Goal: Task Accomplishment & Management: Complete application form

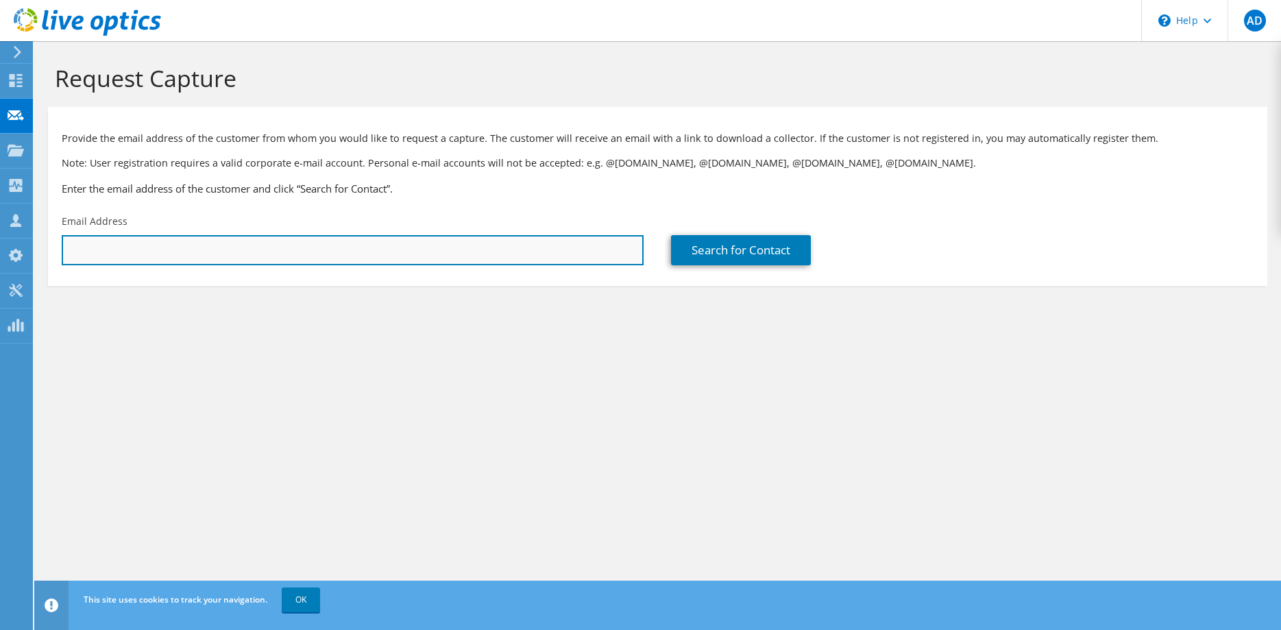
click at [265, 249] on input "text" at bounding box center [353, 250] width 582 height 30
paste input "[EMAIL_ADDRESS][DOMAIN_NAME]>"
type input "[EMAIL_ADDRESS][DOMAIN_NAME]"
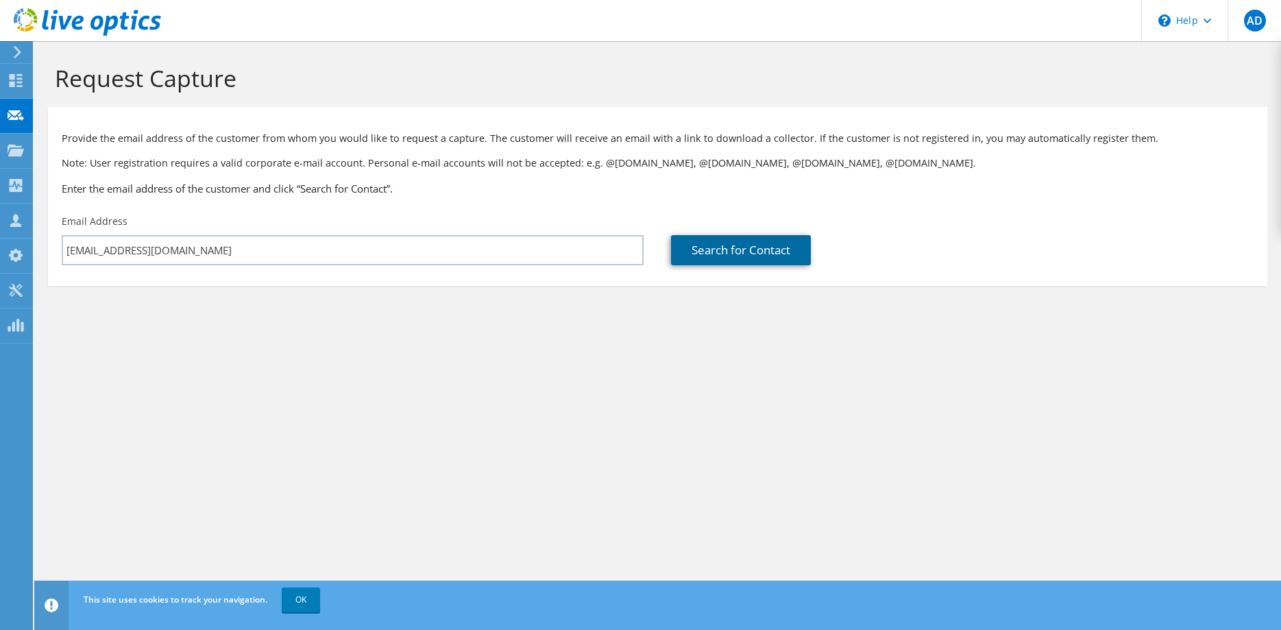
click at [709, 244] on link "Search for Contact" at bounding box center [741, 250] width 140 height 30
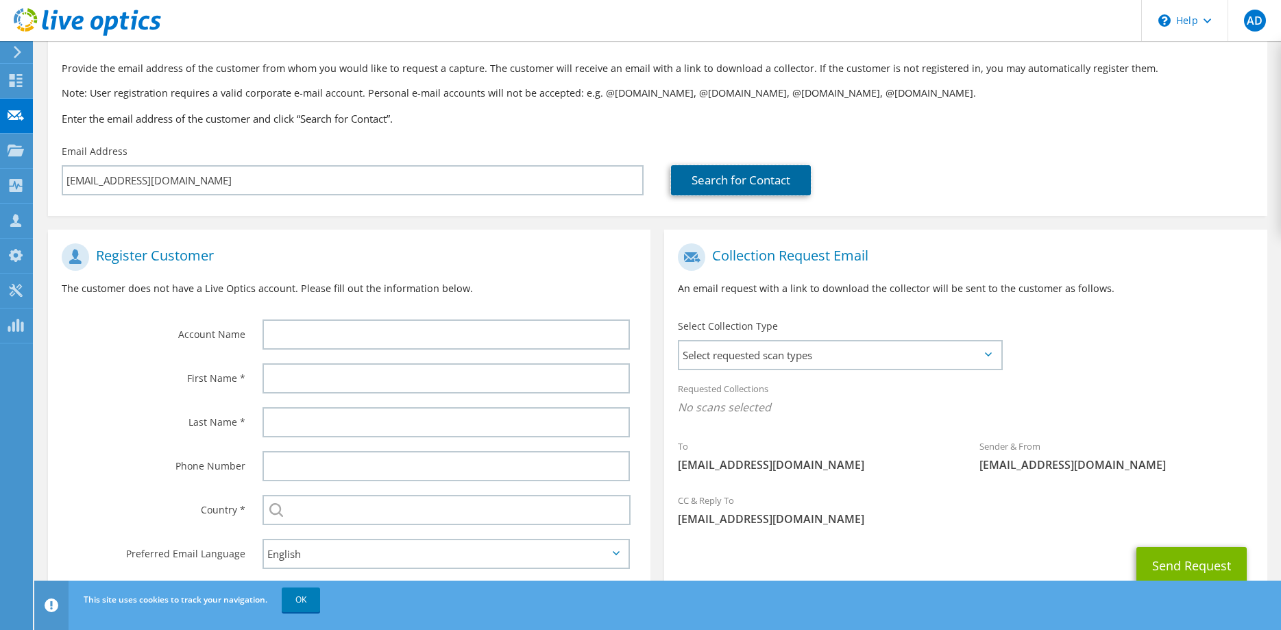
scroll to position [120, 0]
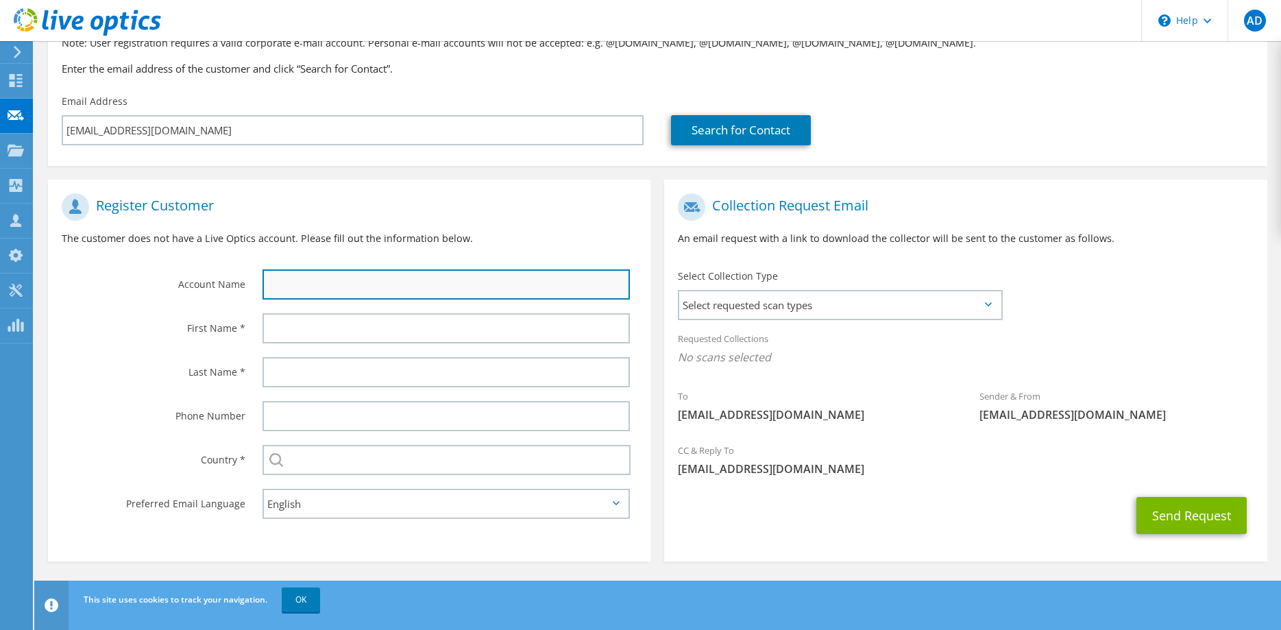
click at [363, 280] on input "text" at bounding box center [445, 284] width 367 height 30
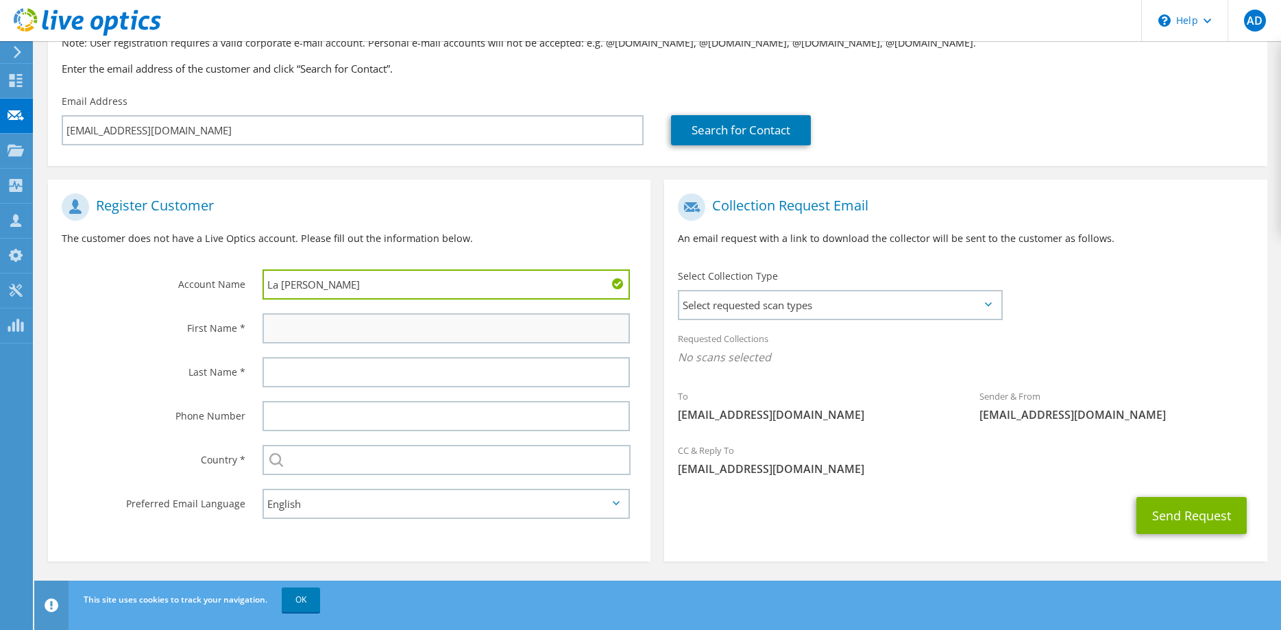
type input "La [PERSON_NAME]"
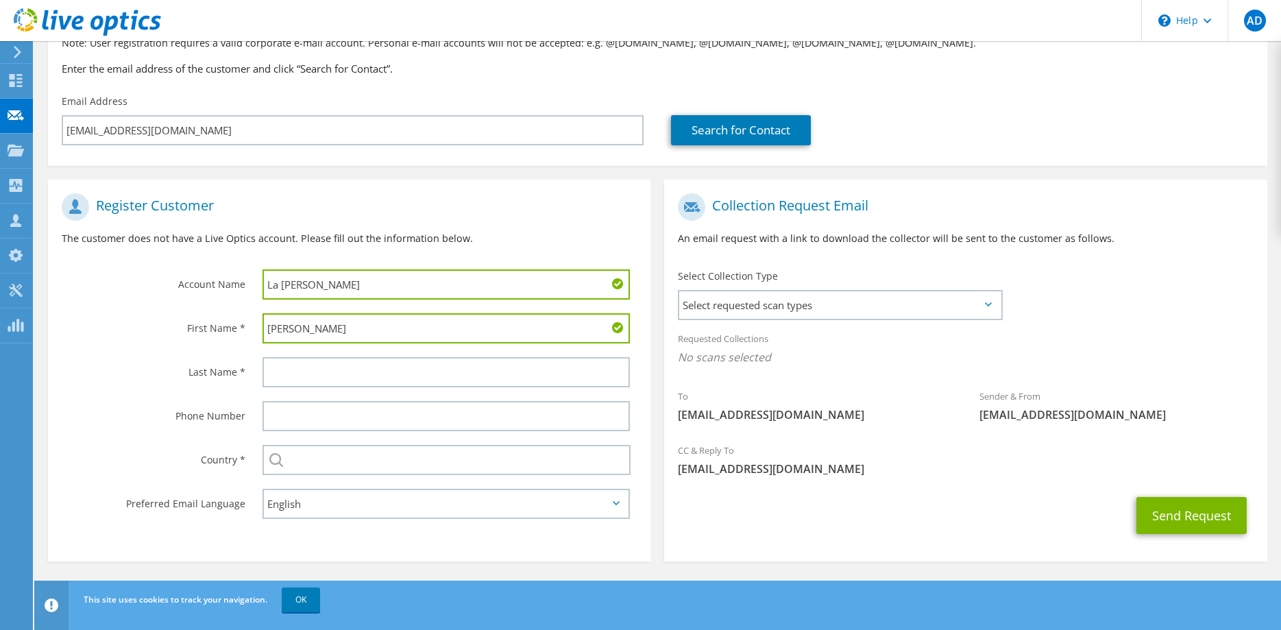
type input "[PERSON_NAME]"
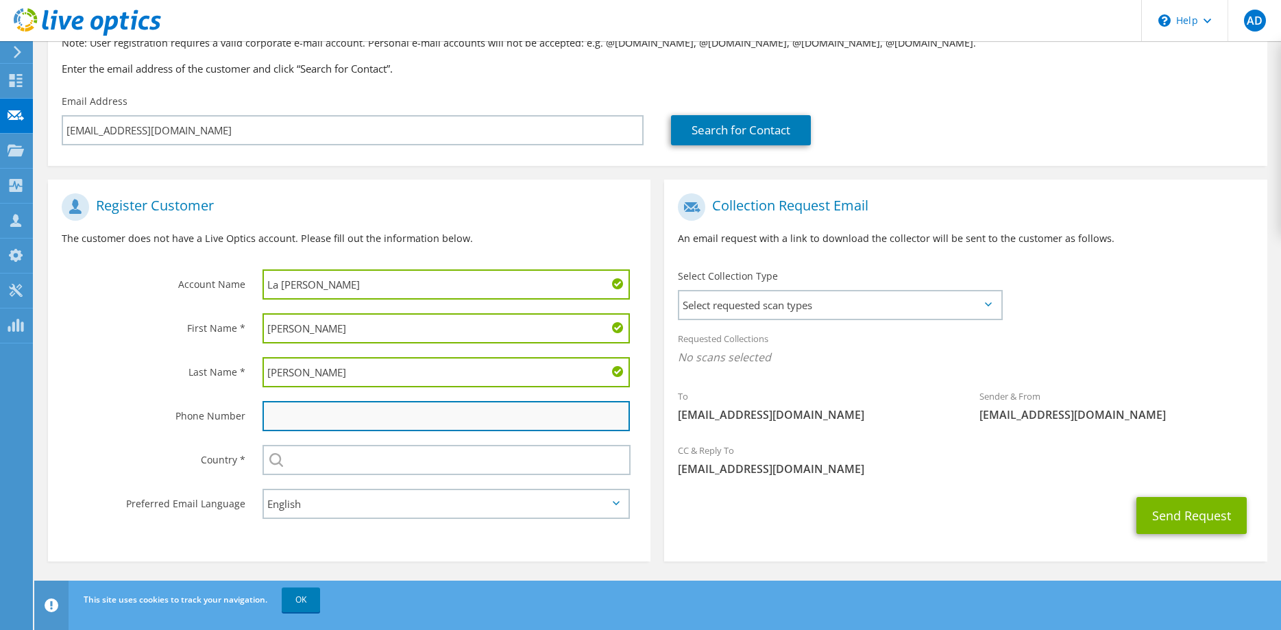
click at [368, 418] on input "text" at bounding box center [445, 416] width 367 height 30
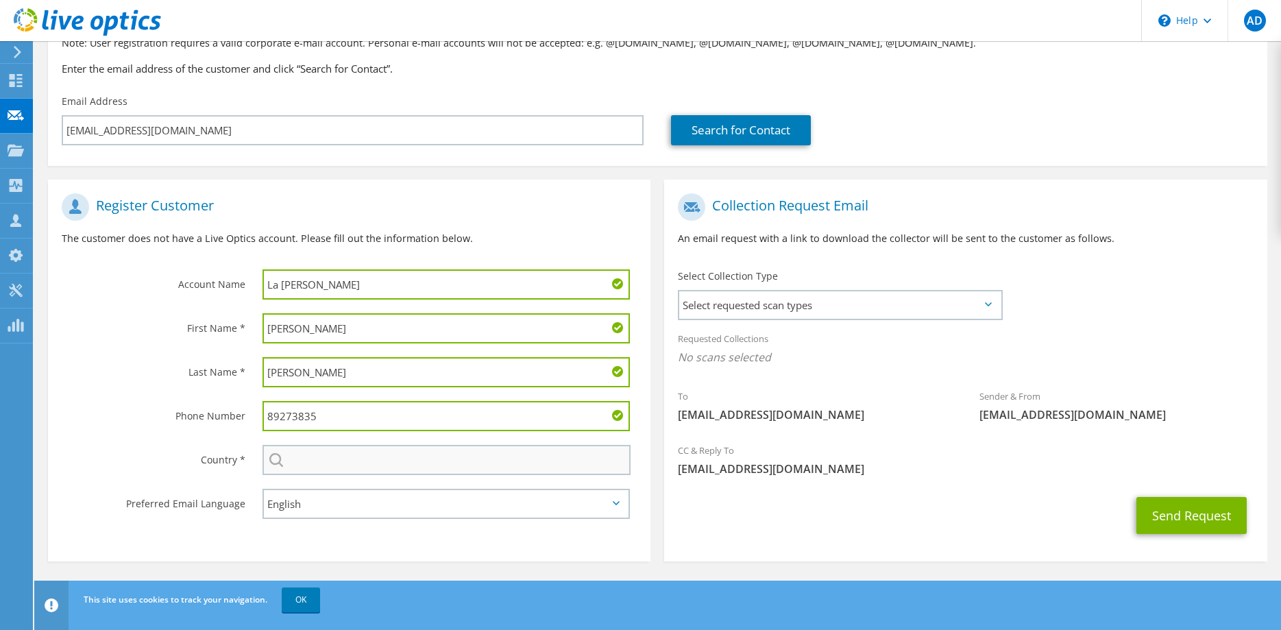
type input "89273835"
click at [358, 458] on input "text" at bounding box center [446, 460] width 368 height 30
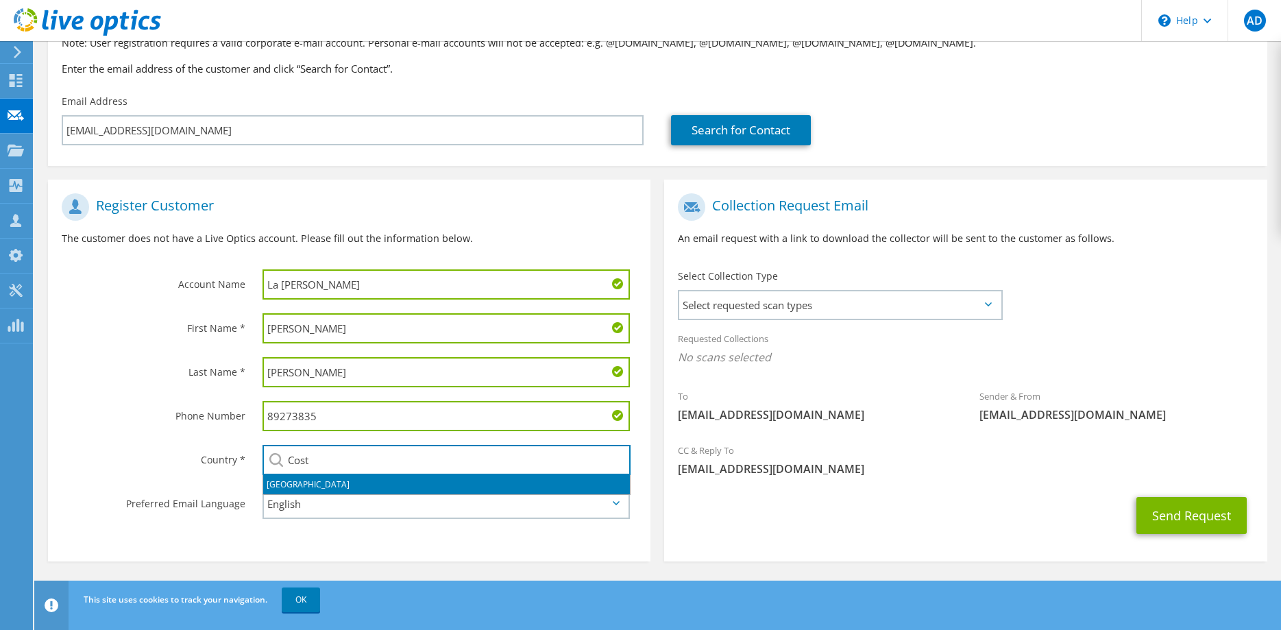
click at [323, 480] on li "[GEOGRAPHIC_DATA]" at bounding box center [446, 484] width 367 height 19
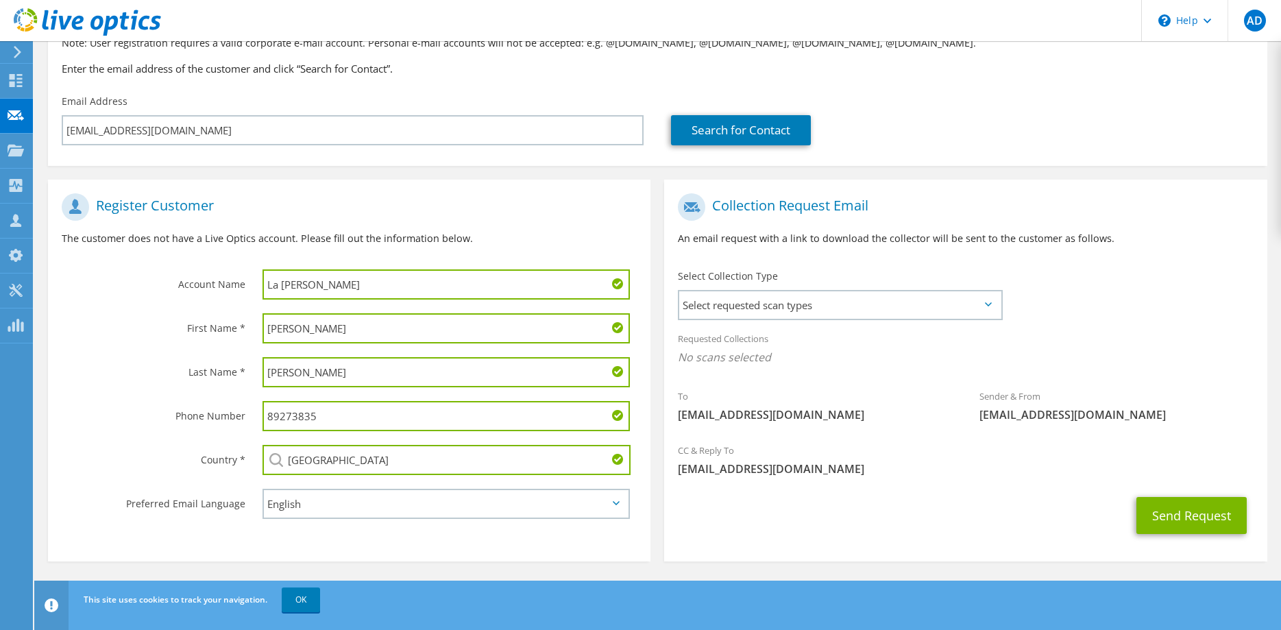
type input "[GEOGRAPHIC_DATA]"
click at [262, 489] on select "English Deutsch Español Français Italiano Polski Português Русский 한국어 中文 日本語" at bounding box center [445, 504] width 367 height 30
select select "es-ES"
click option "Español" at bounding box center [0, 0] width 0 height 0
click at [825, 301] on span "Select requested scan types" at bounding box center [839, 304] width 321 height 27
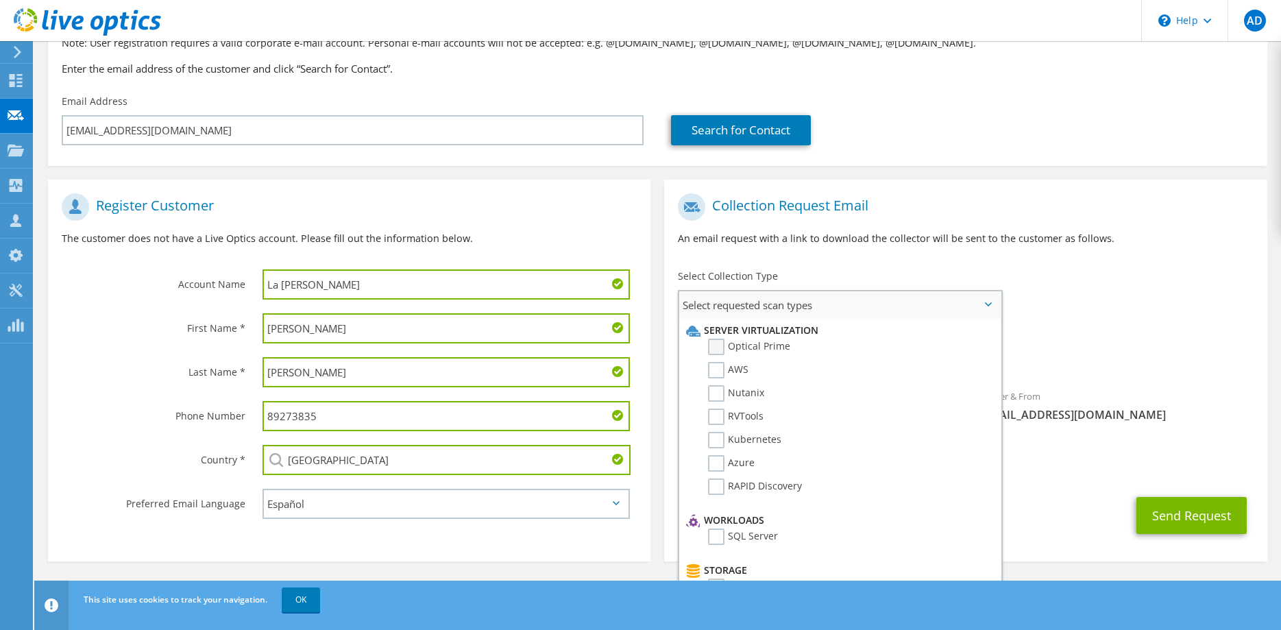
click at [709, 346] on label "Optical Prime" at bounding box center [749, 347] width 82 height 16
click at [0, 0] on input "Optical Prime" at bounding box center [0, 0] width 0 height 0
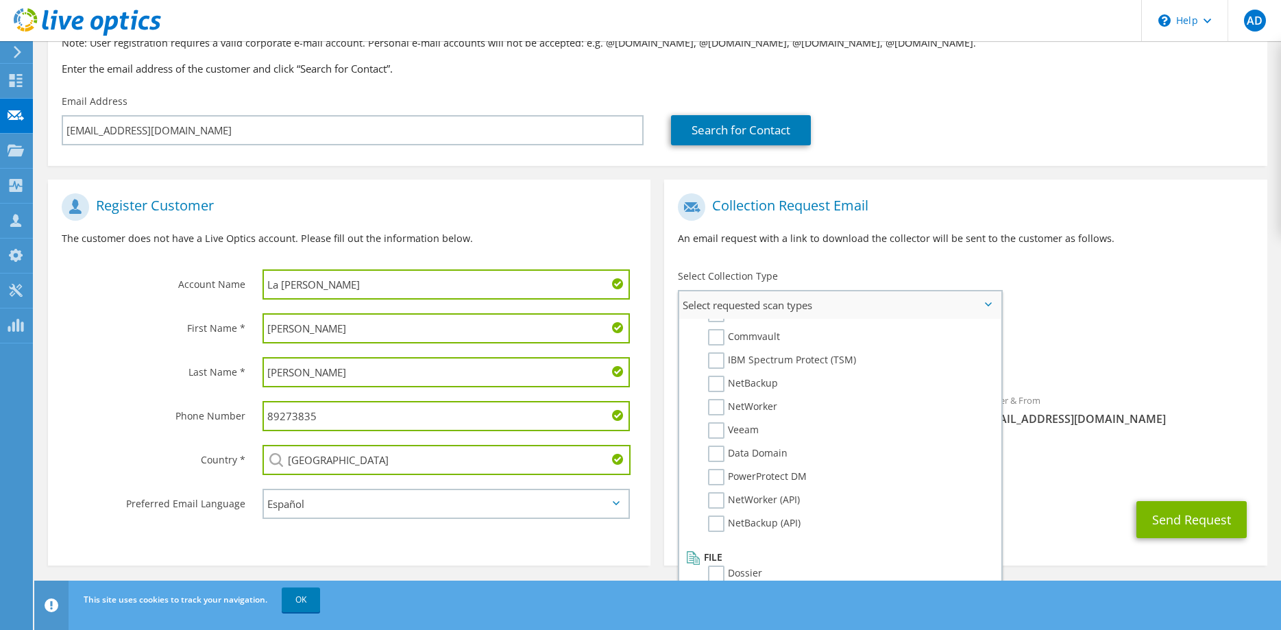
scroll to position [652, 0]
click at [1066, 529] on div "Send Request" at bounding box center [965, 519] width 602 height 51
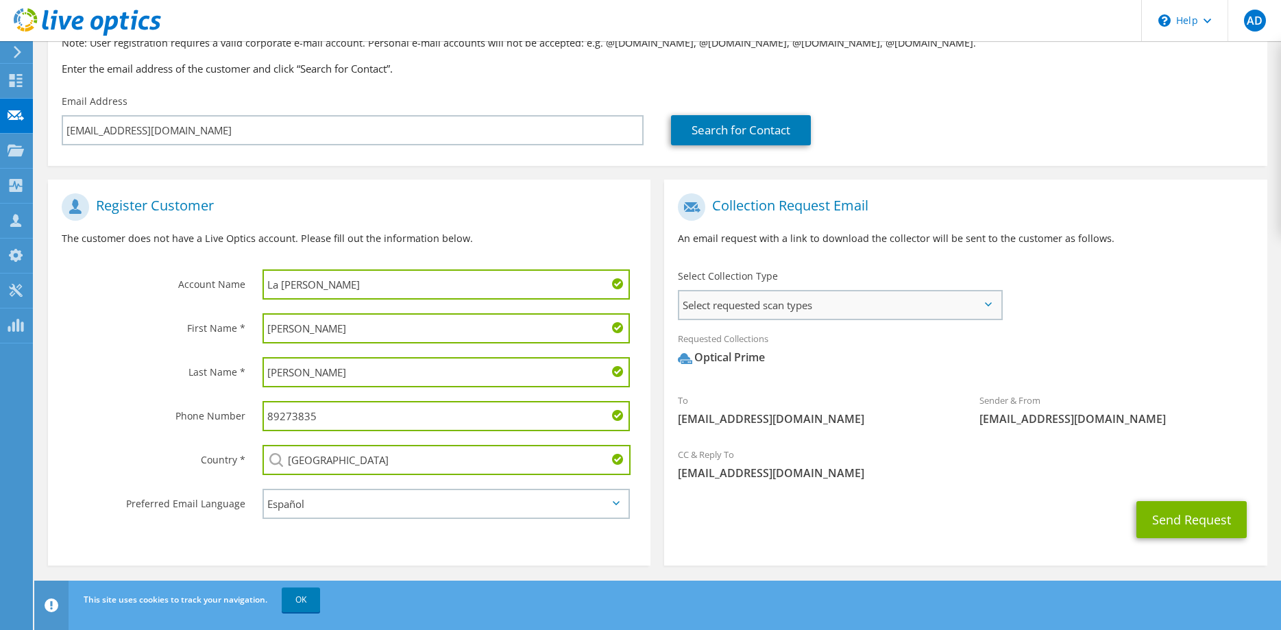
click at [800, 303] on span "Select requested scan types" at bounding box center [839, 304] width 321 height 27
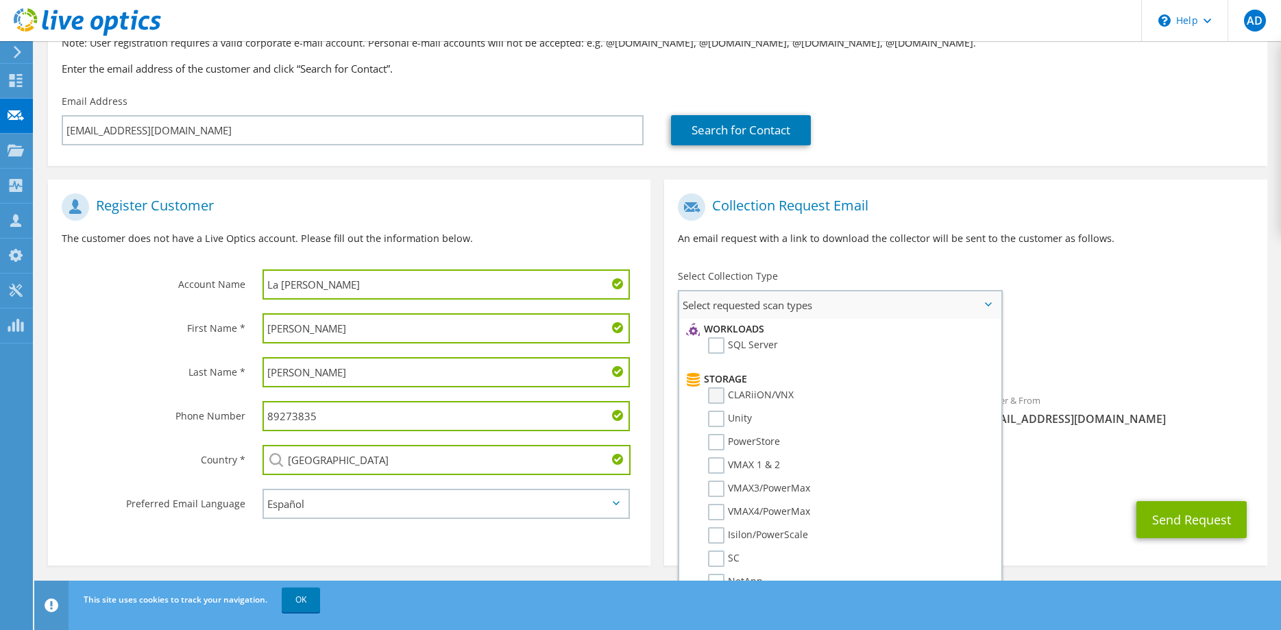
scroll to position [0, 0]
click at [1148, 315] on div "To [EMAIL_ADDRESS][DOMAIN_NAME] Sender & From [EMAIL_ADDRESS][DOMAIN_NAME]" at bounding box center [965, 313] width 602 height 254
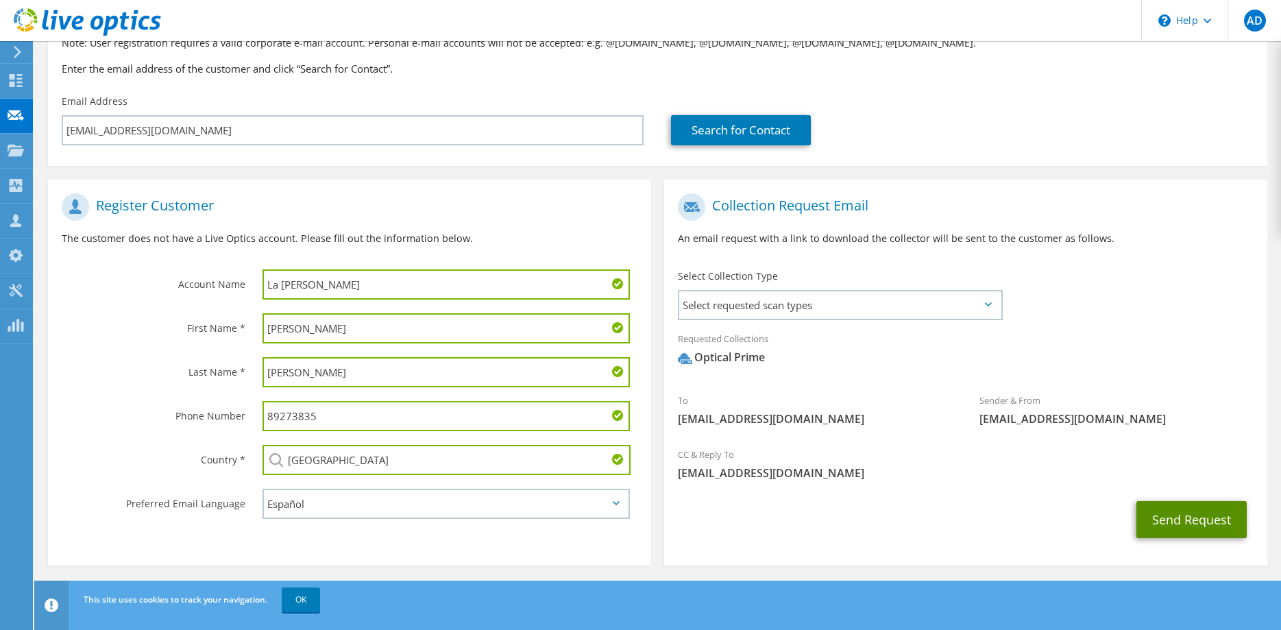
click at [1176, 515] on button "Send Request" at bounding box center [1191, 519] width 110 height 37
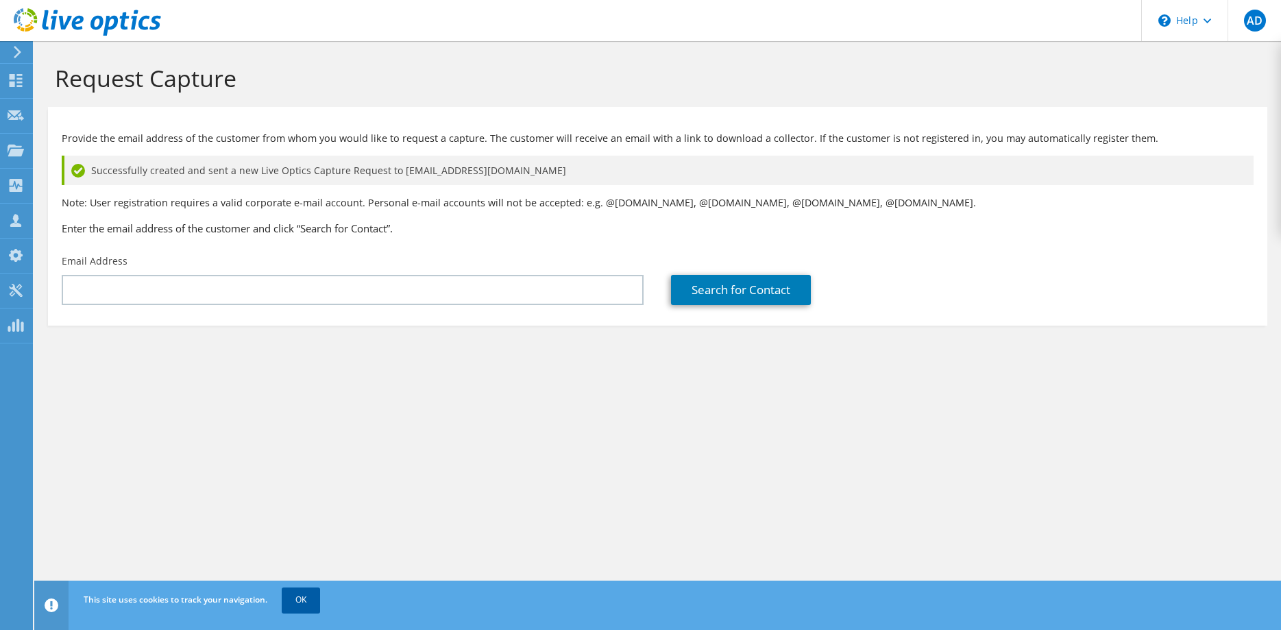
click at [307, 604] on link "OK" at bounding box center [301, 599] width 38 height 25
